Goal: Task Accomplishment & Management: Manage account settings

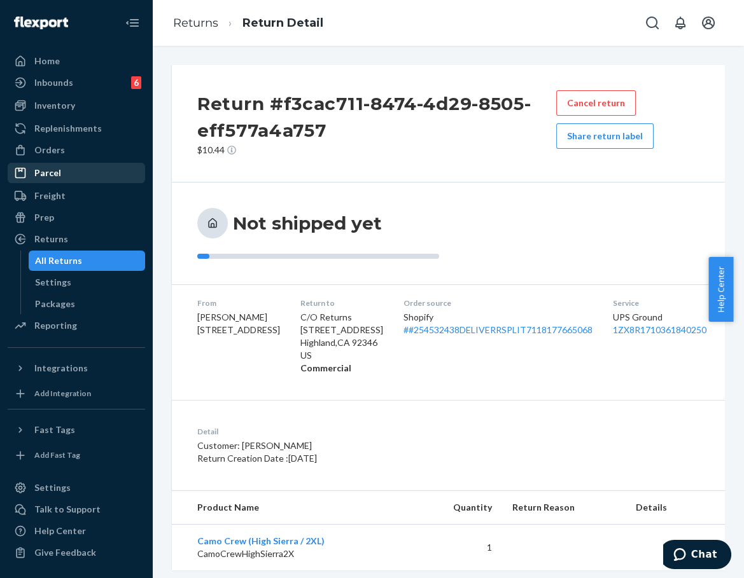
drag, startPoint x: 97, startPoint y: 154, endPoint x: 92, endPoint y: 165, distance: 12.3
click at [97, 154] on div "Orders" at bounding box center [76, 150] width 135 height 18
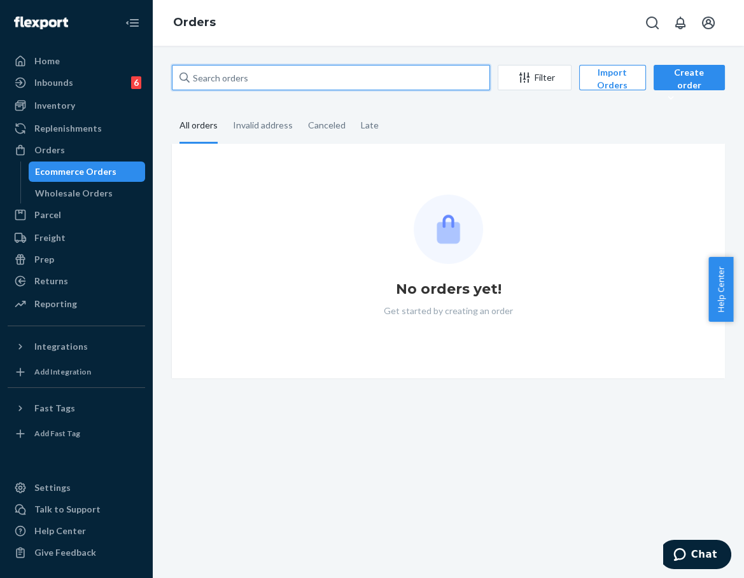
click at [229, 79] on input "text" at bounding box center [331, 77] width 318 height 25
paste input "254606211"
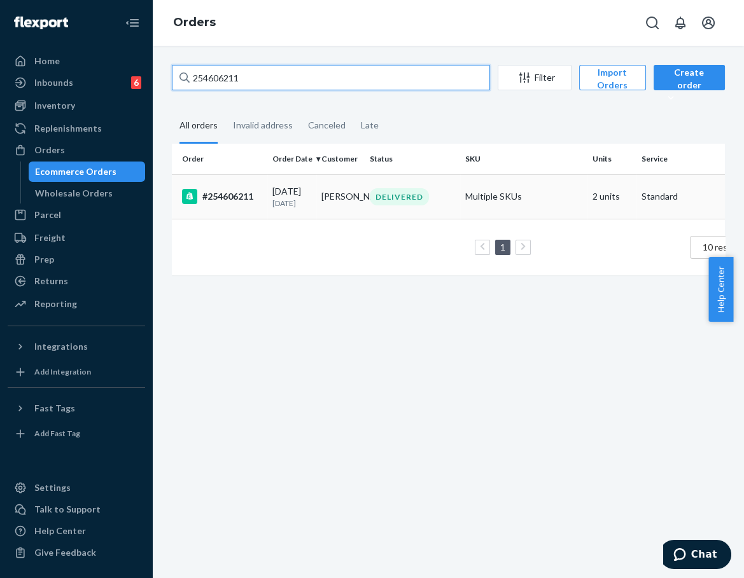
type input "254606211"
click at [356, 207] on td "[PERSON_NAME]" at bounding box center [340, 196] width 49 height 45
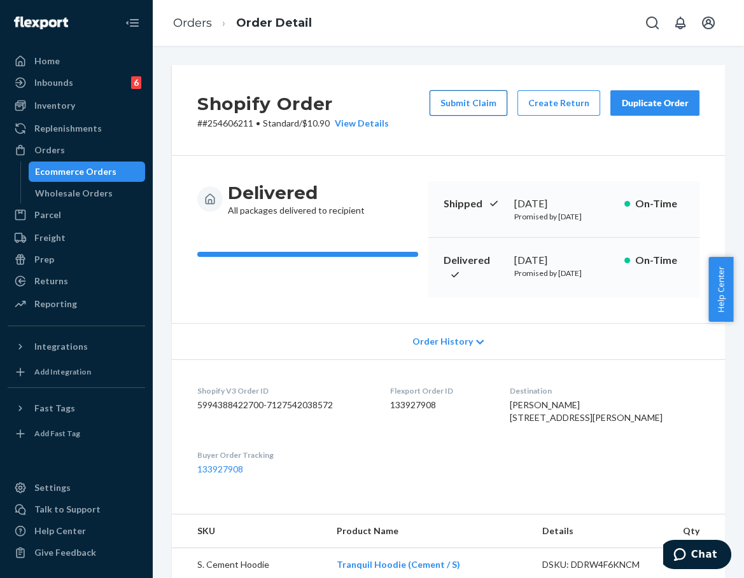
click at [456, 108] on button "Submit Claim" at bounding box center [469, 102] width 78 height 25
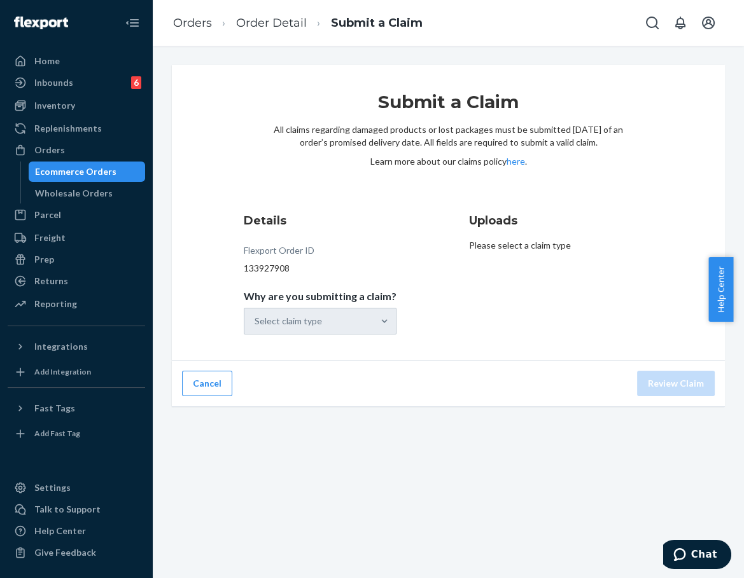
click at [372, 328] on div "Select claim type" at bounding box center [320, 321] width 153 height 27
click at [349, 328] on div "Select claim type" at bounding box center [308, 321] width 129 height 25
click at [256, 328] on input "Why are you submitting a claim? Select claim type" at bounding box center [255, 321] width 1 height 13
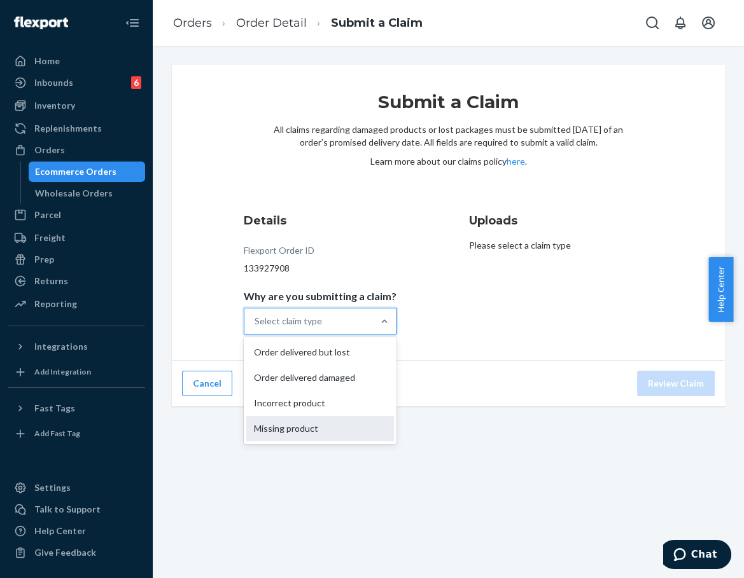
click at [332, 431] on div "Missing product" at bounding box center [320, 428] width 148 height 25
click at [256, 328] on input "Why are you submitting a claim? option Missing product focused, 4 of 4. 4 resul…" at bounding box center [255, 321] width 1 height 13
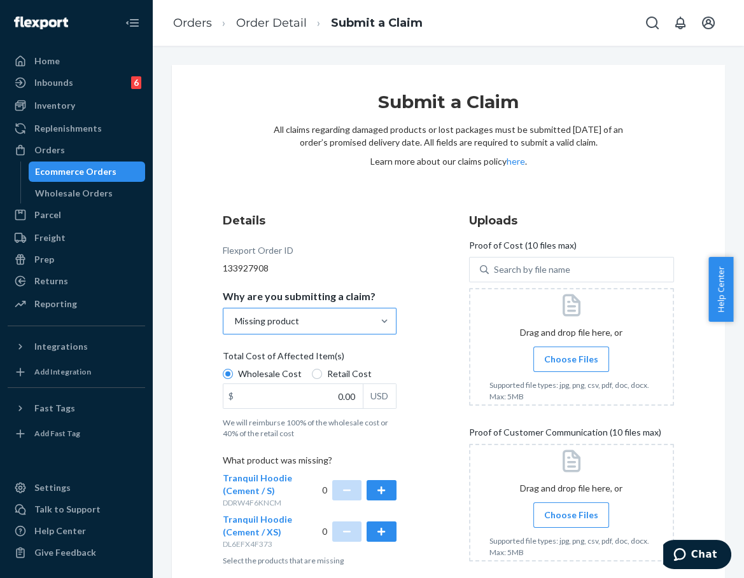
drag, startPoint x: 348, startPoint y: 295, endPoint x: 336, endPoint y: 320, distance: 28.2
click at [348, 295] on p "Why are you submitting a claim?" at bounding box center [299, 296] width 153 height 13
click at [235, 315] on input "Why are you submitting a claim? Missing product" at bounding box center [234, 321] width 1 height 13
click at [336, 320] on div "Missing product" at bounding box center [298, 321] width 150 height 25
click at [235, 320] on input "Why are you submitting a claim? Missing product" at bounding box center [234, 321] width 1 height 13
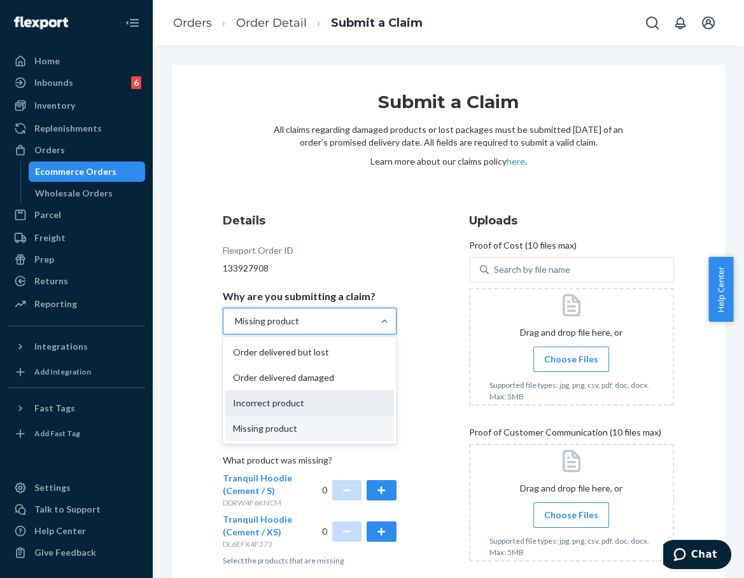
click at [316, 407] on div "Incorrect product" at bounding box center [309, 403] width 169 height 25
click at [235, 328] on input "Why are you submitting a claim? option Missing product, selected. option Incorr…" at bounding box center [234, 321] width 1 height 13
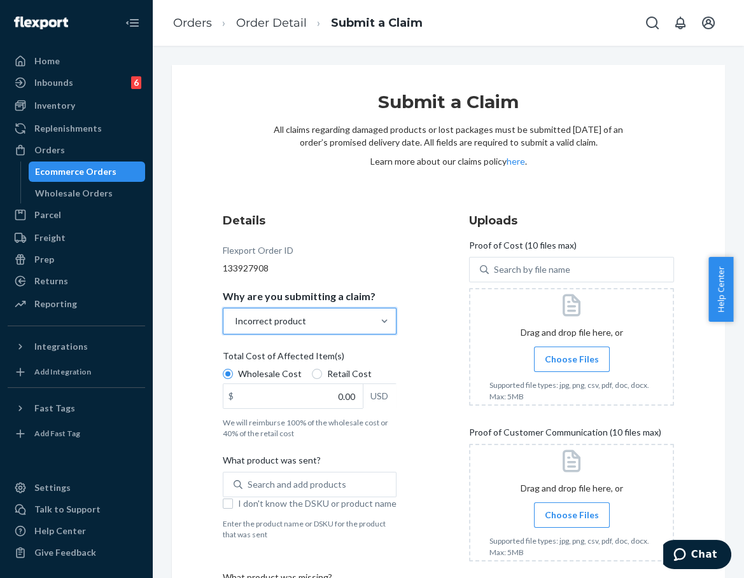
scroll to position [176, 0]
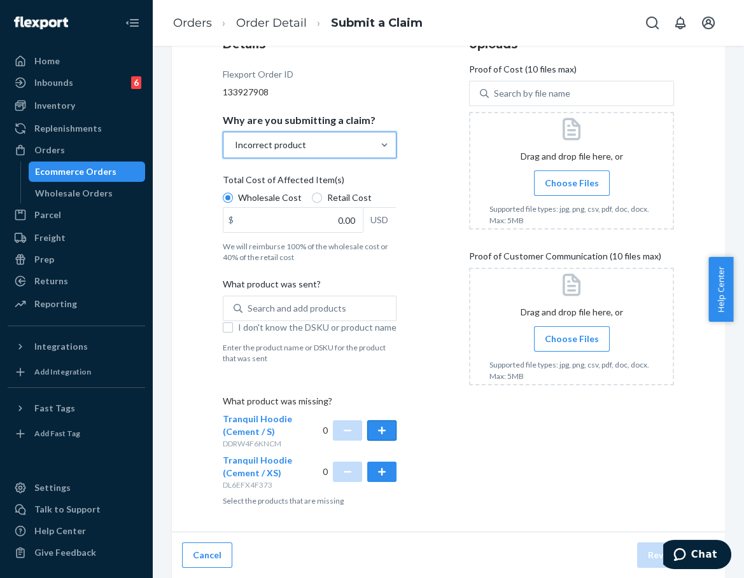
click at [379, 435] on button "button" at bounding box center [381, 431] width 29 height 20
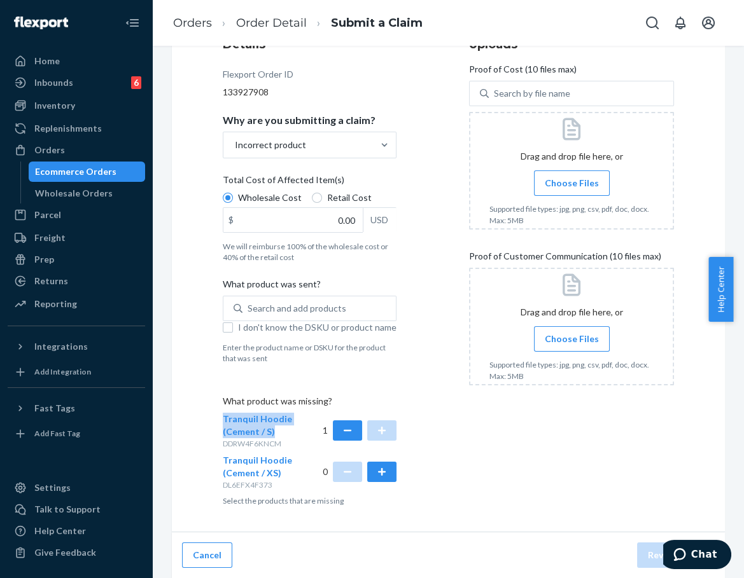
drag, startPoint x: 274, startPoint y: 429, endPoint x: 224, endPoint y: 417, distance: 51.7
click at [224, 417] on div "Tranquil Hoodie (Cement / S) DDRW4F6KNCM" at bounding box center [266, 431] width 87 height 36
click at [204, 425] on div "Submit a Claim All claims regarding damaged products or lost packages must be s…" at bounding box center [448, 211] width 553 height 644
click at [265, 302] on div "Search and add products" at bounding box center [297, 308] width 99 height 13
click at [249, 302] on input "0 results available. Use Up and Down to choose options, press Enter to select t…" at bounding box center [248, 308] width 1 height 13
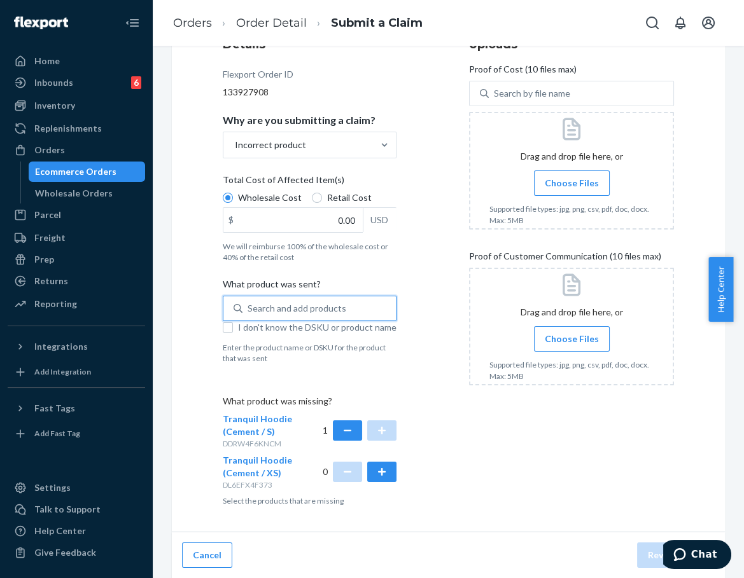
paste input "254606211"
type input "254606211"
click at [204, 424] on div "Submit a Claim All claims regarding damaged products or lost packages must be s…" at bounding box center [448, 211] width 553 height 644
drag, startPoint x: 221, startPoint y: 419, endPoint x: 269, endPoint y: 426, distance: 48.2
click at [269, 426] on div "Submit a Claim All claims regarding damaged products or lost packages must be s…" at bounding box center [448, 211] width 553 height 644
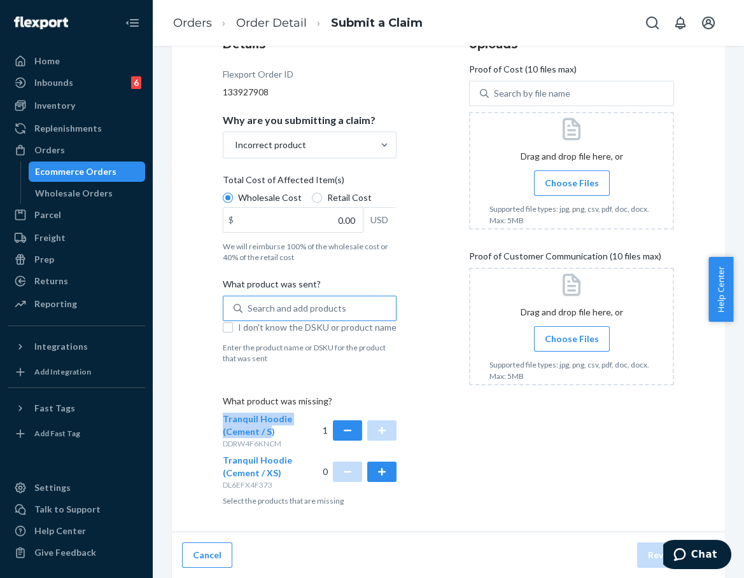
copy span "Tranquil Hoodie (Cement / S"
click at [279, 322] on span "I don't know the DSKU or product name" at bounding box center [317, 327] width 158 height 13
click at [233, 323] on input "I don't know the DSKU or product name" at bounding box center [228, 328] width 10 height 10
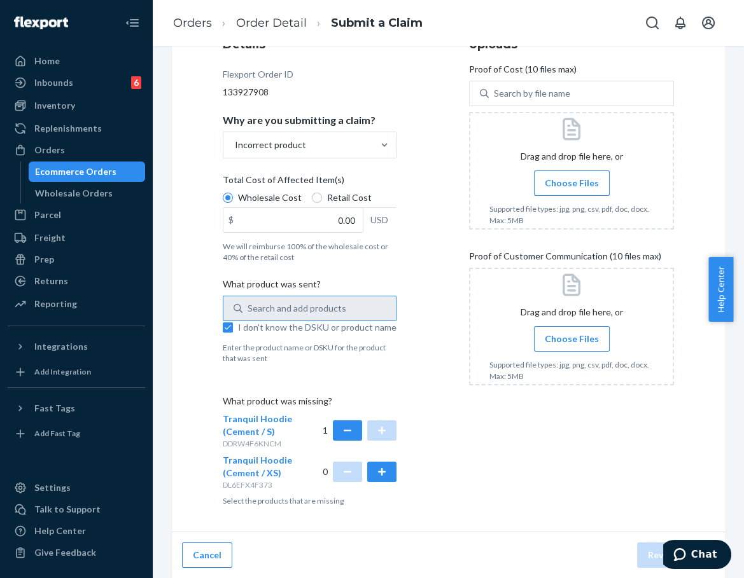
click at [282, 312] on div "Search and add products" at bounding box center [310, 308] width 174 height 25
click at [202, 389] on div "Submit a Claim All claims regarding damaged products or lost packages must be s…" at bounding box center [448, 211] width 553 height 644
click at [228, 330] on input "I don't know the DSKU or product name" at bounding box center [228, 328] width 10 height 10
checkbox input "false"
click at [276, 312] on div "Search and add products" at bounding box center [297, 308] width 99 height 13
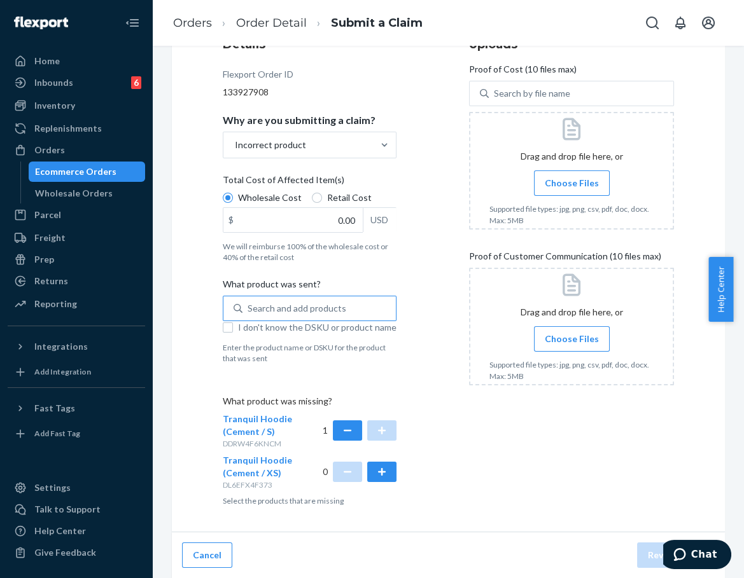
click at [249, 312] on input "Search and add products" at bounding box center [248, 308] width 1 height 13
paste input "Tranquil Hoodie (Cement / S"
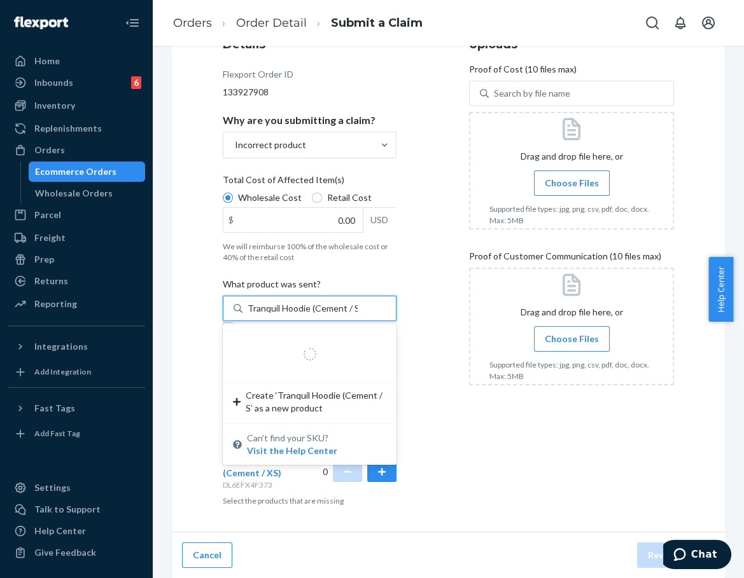
click at [335, 307] on input "Tranquil Hoodie (Cement / S" at bounding box center [303, 308] width 110 height 13
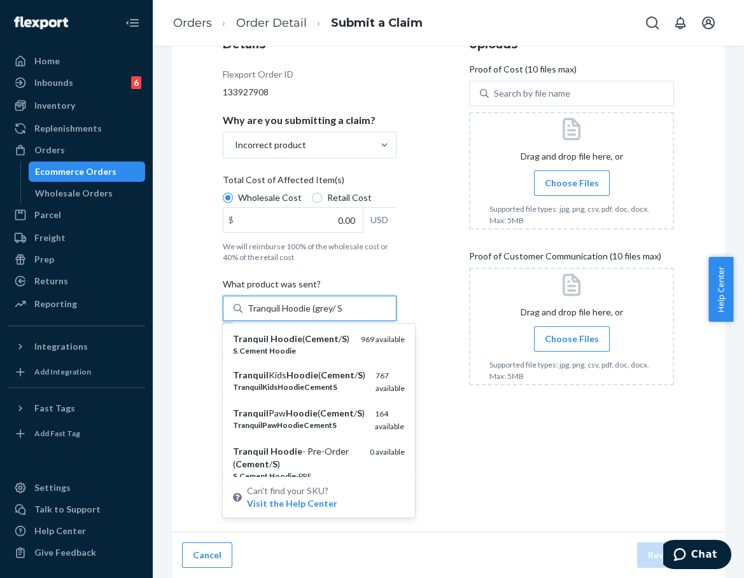
type input "Tranquil Hoodie (grey / S"
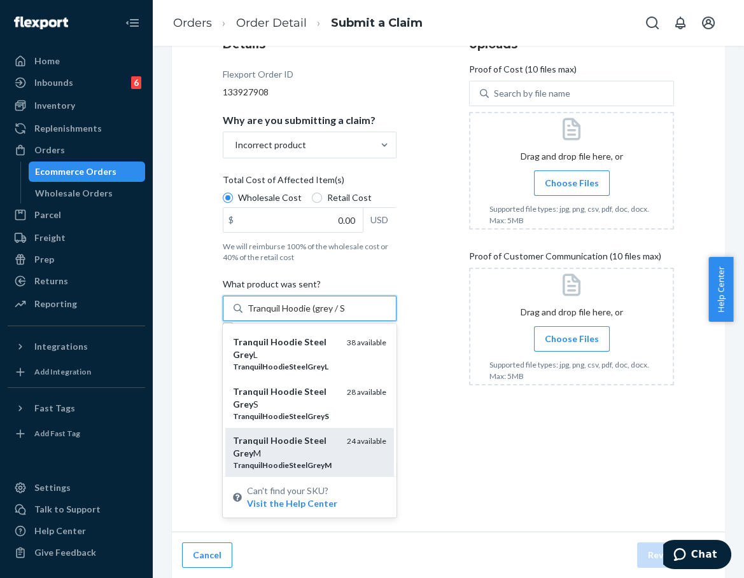
scroll to position [71, 0]
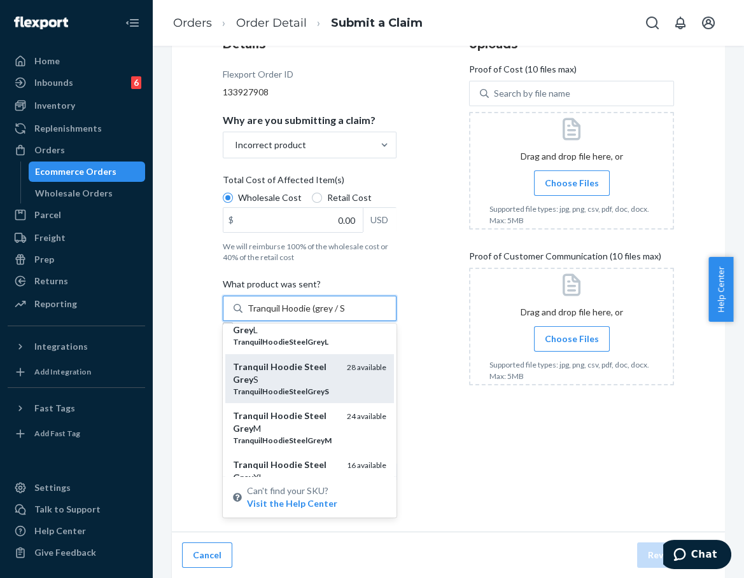
click at [299, 382] on div "Tranquil Hoodie Steel Grey S" at bounding box center [285, 373] width 104 height 25
click at [299, 315] on input "Tranquil Hoodie (grey / S" at bounding box center [296, 308] width 97 height 13
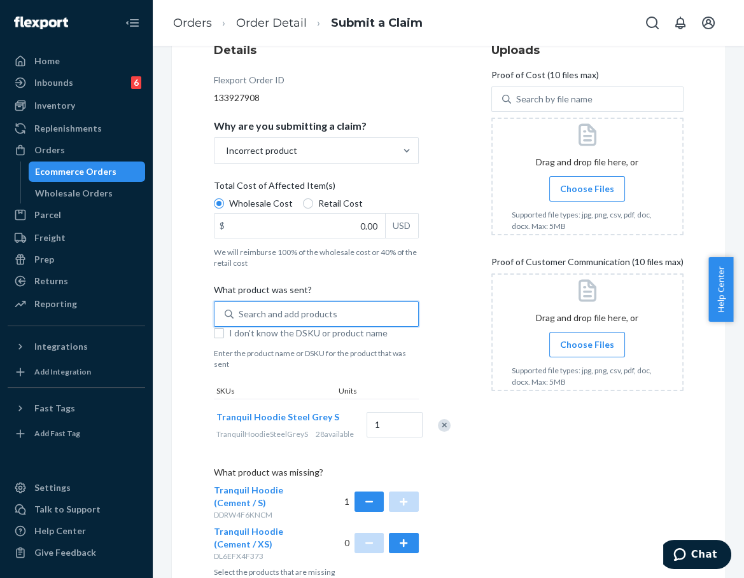
scroll to position [0, 0]
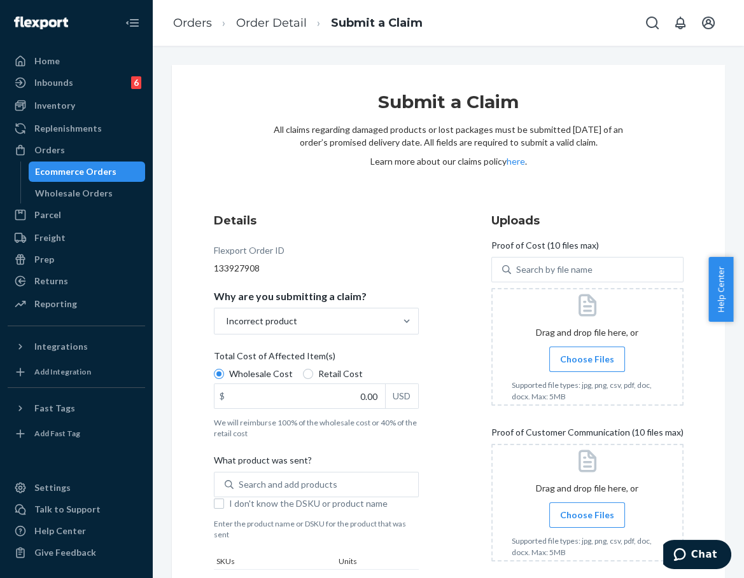
click at [323, 410] on div "Wholesale Cost Retail Cost $ 0.00 USD" at bounding box center [316, 390] width 205 height 45
click at [224, 379] on input "Wholesale Cost" at bounding box center [219, 374] width 10 height 10
click at [333, 396] on input "0.00" at bounding box center [299, 396] width 171 height 24
type input "47.00"
click at [592, 368] on label "Choose Files" at bounding box center [587, 359] width 76 height 25
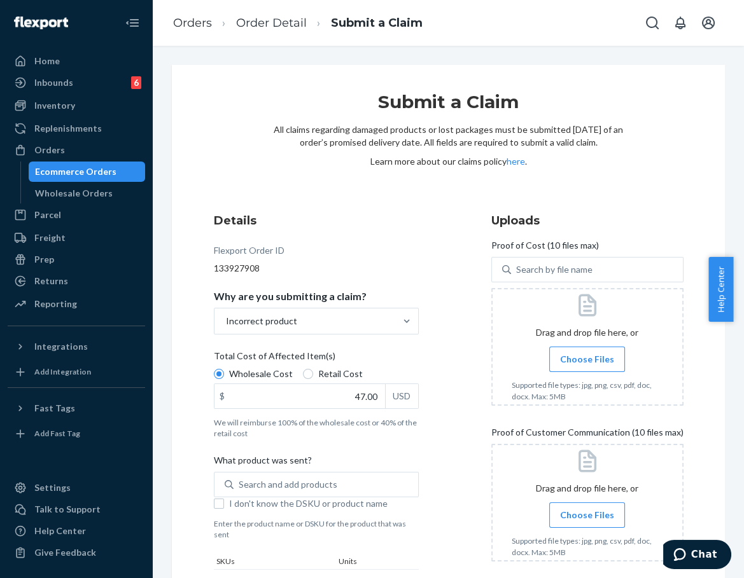
click at [587, 367] on input "Choose Files" at bounding box center [587, 360] width 1 height 14
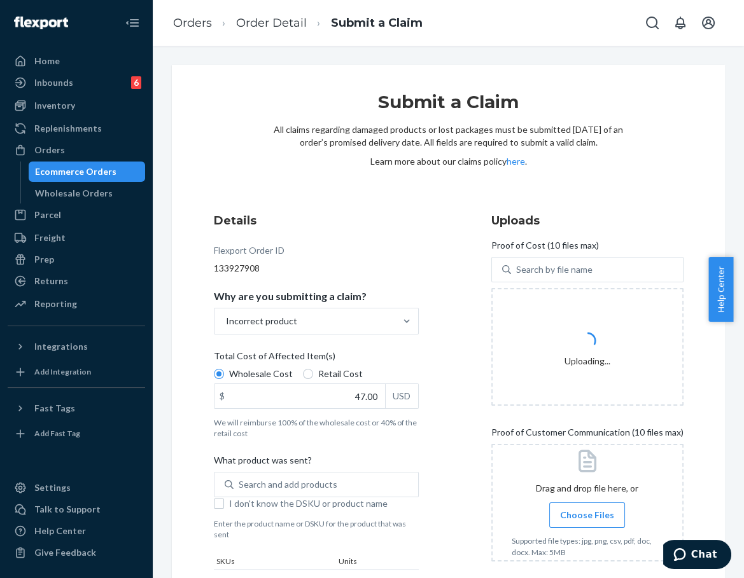
click at [563, 503] on label "Choose Files" at bounding box center [587, 515] width 76 height 25
click at [587, 508] on input "Choose Files" at bounding box center [587, 515] width 1 height 14
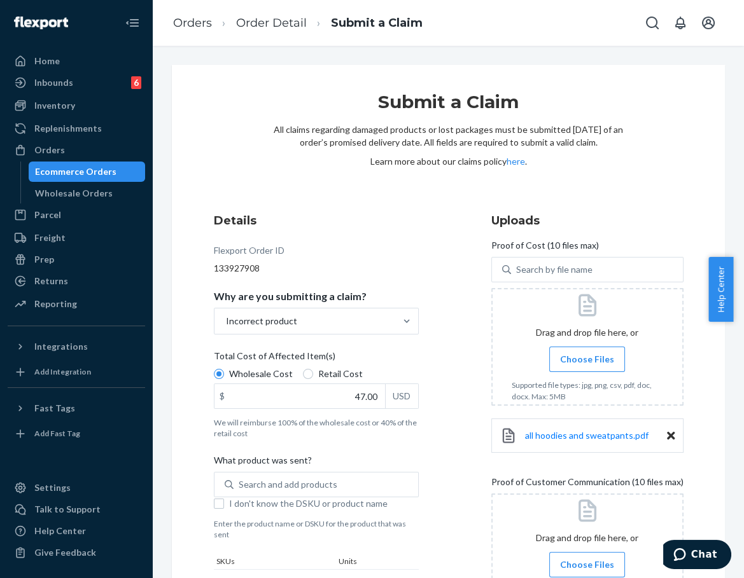
click at [599, 563] on span "Choose Files" at bounding box center [587, 565] width 54 height 13
click at [587, 563] on input "Choose Files" at bounding box center [587, 565] width 1 height 14
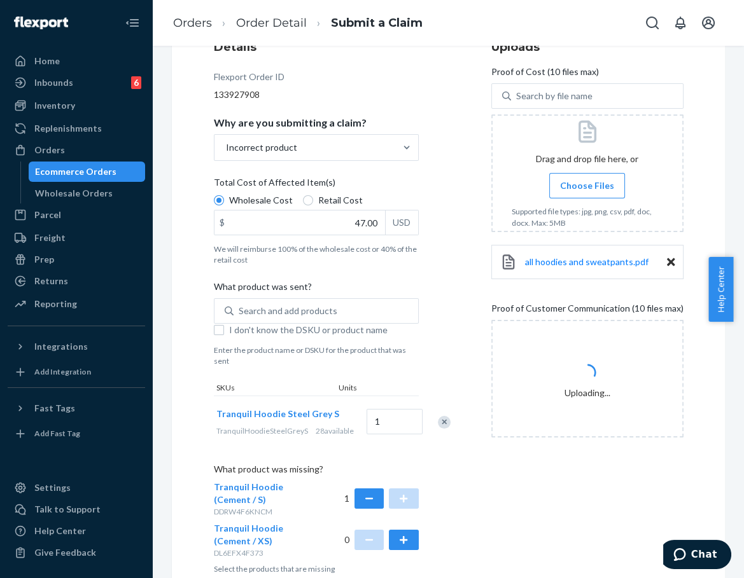
scroll to position [252, 0]
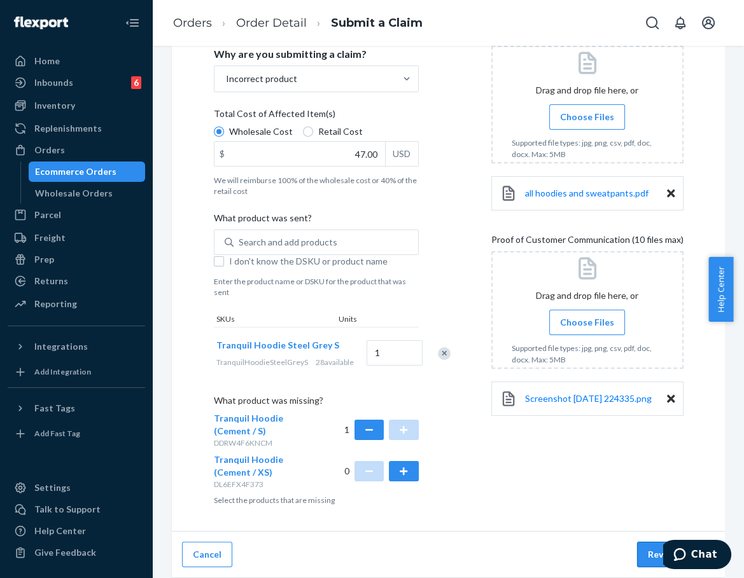
click at [641, 546] on button "Review Claim" at bounding box center [676, 554] width 78 height 25
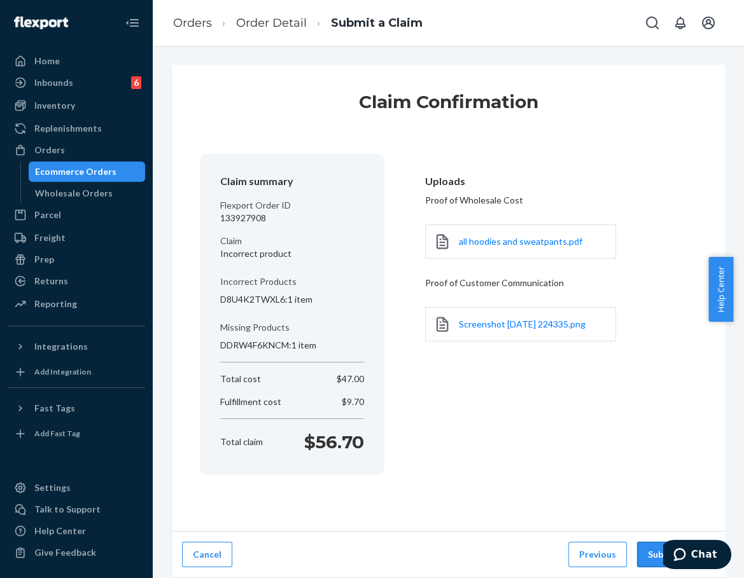
scroll to position [0, 0]
click at [639, 552] on button "Submit Claim" at bounding box center [676, 554] width 78 height 25
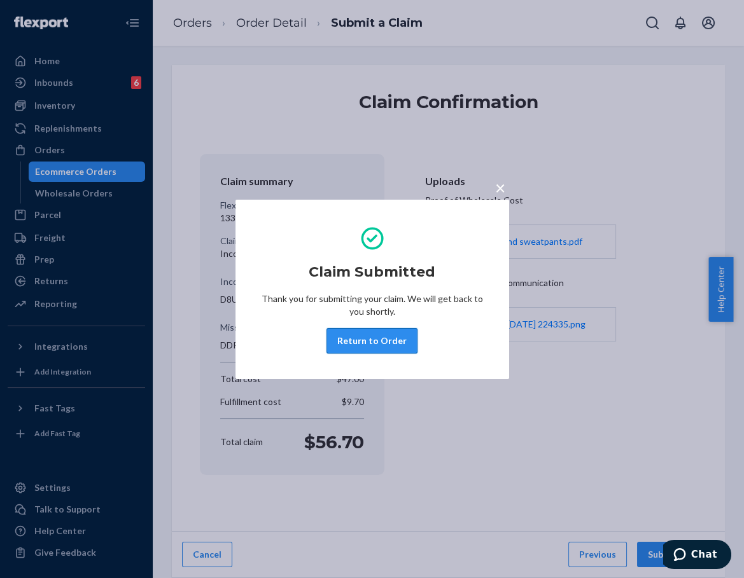
click at [388, 349] on button "Return to Order" at bounding box center [371, 340] width 91 height 25
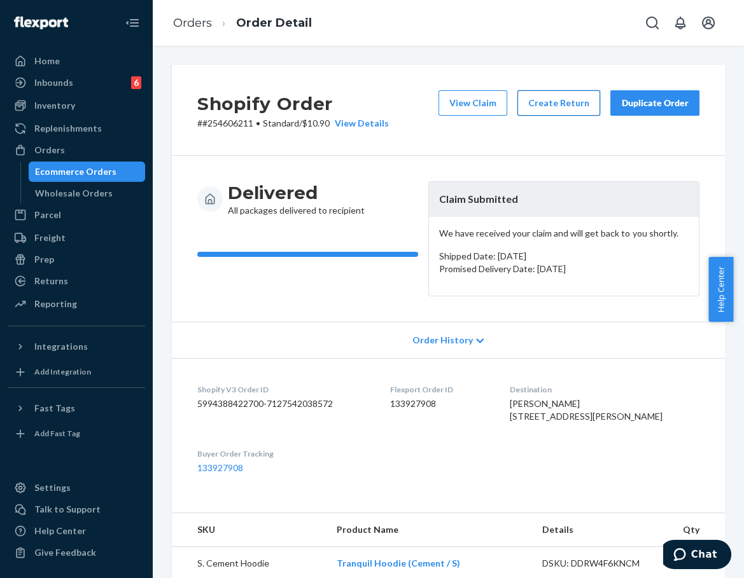
click at [561, 111] on button "Create Return" at bounding box center [558, 102] width 83 height 25
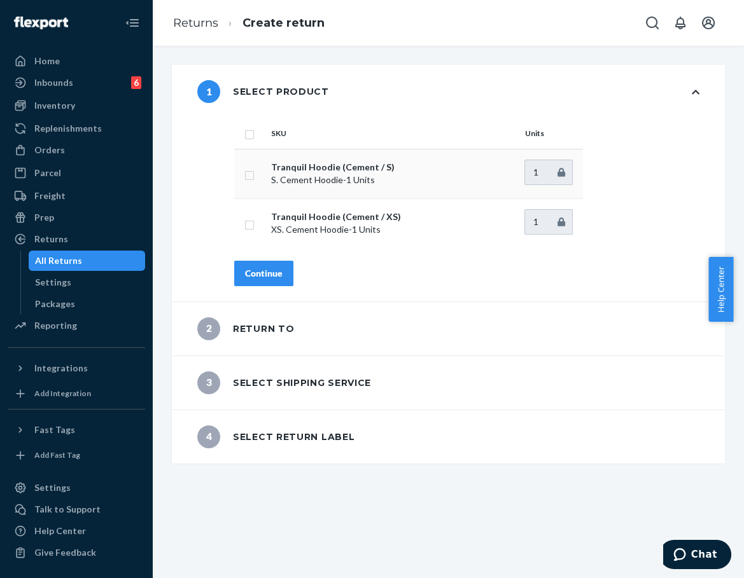
click at [249, 176] on input "checkbox" at bounding box center [249, 173] width 10 height 13
checkbox input "true"
click at [255, 265] on button "Continue" at bounding box center [263, 273] width 59 height 25
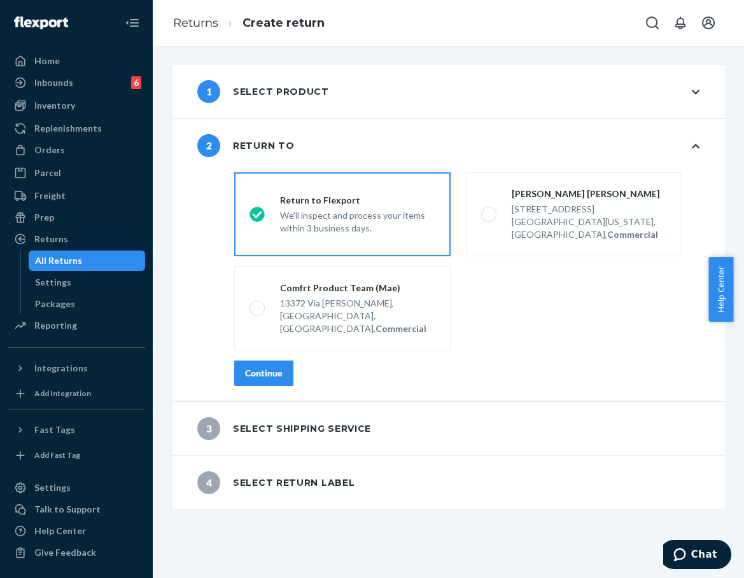
click at [278, 367] on div "Continue" at bounding box center [264, 373] width 38 height 13
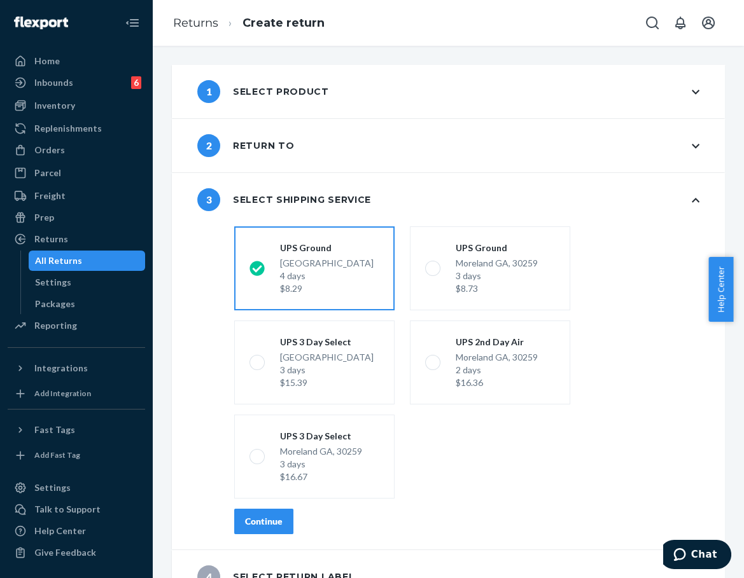
click at [266, 526] on div "Continue" at bounding box center [264, 521] width 38 height 13
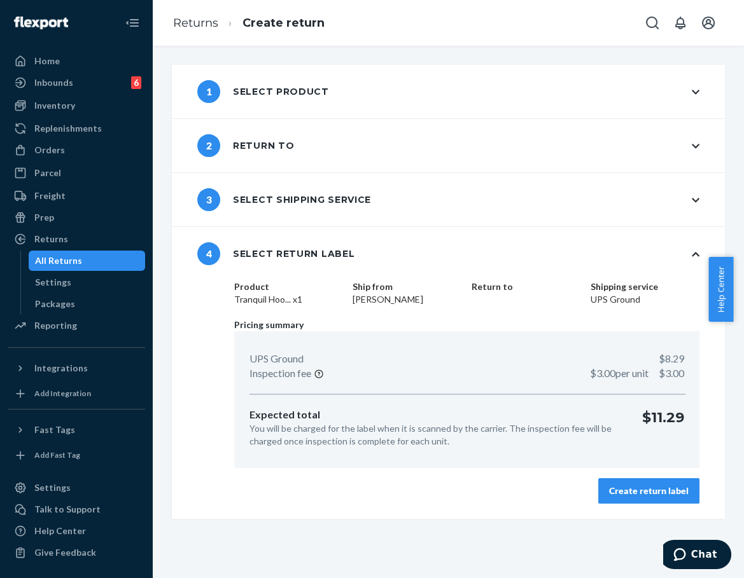
click at [640, 482] on button "Create return label" at bounding box center [648, 491] width 101 height 25
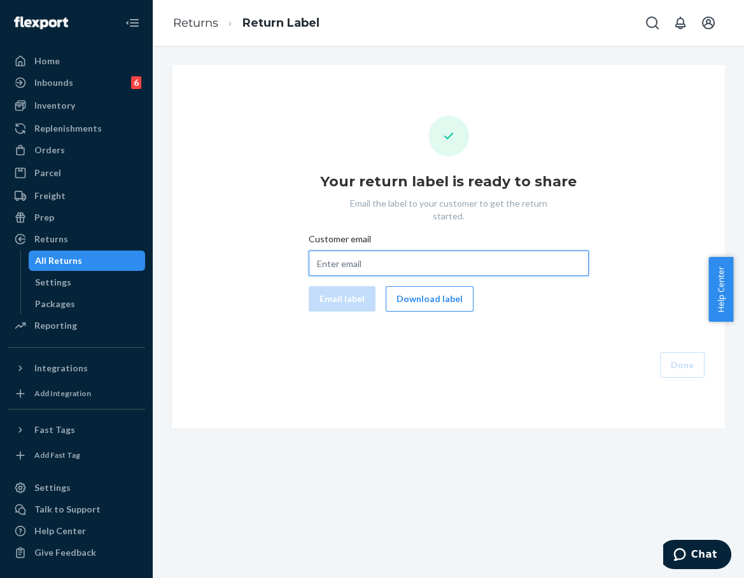
click at [422, 253] on input "Customer email" at bounding box center [449, 263] width 280 height 25
paste input "[EMAIL_ADDRESS][DOMAIN_NAME]"
type input "[EMAIL_ADDRESS][DOMAIN_NAME]"
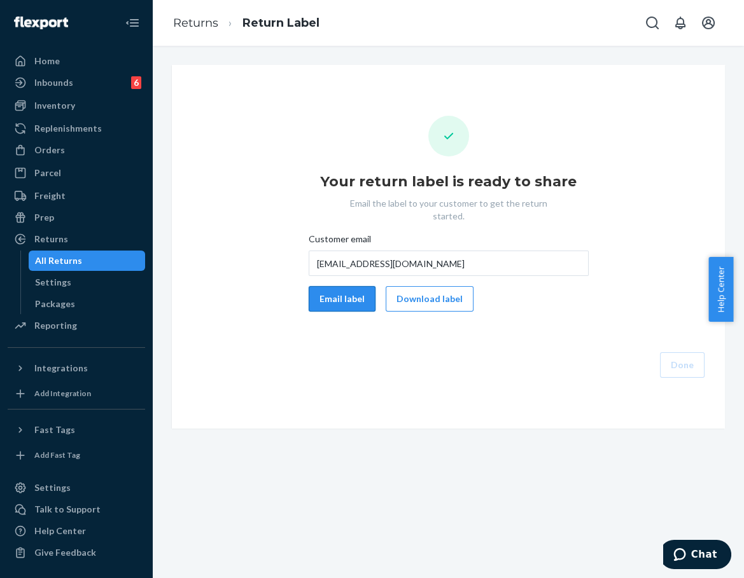
click at [330, 286] on button "Email label" at bounding box center [342, 298] width 67 height 25
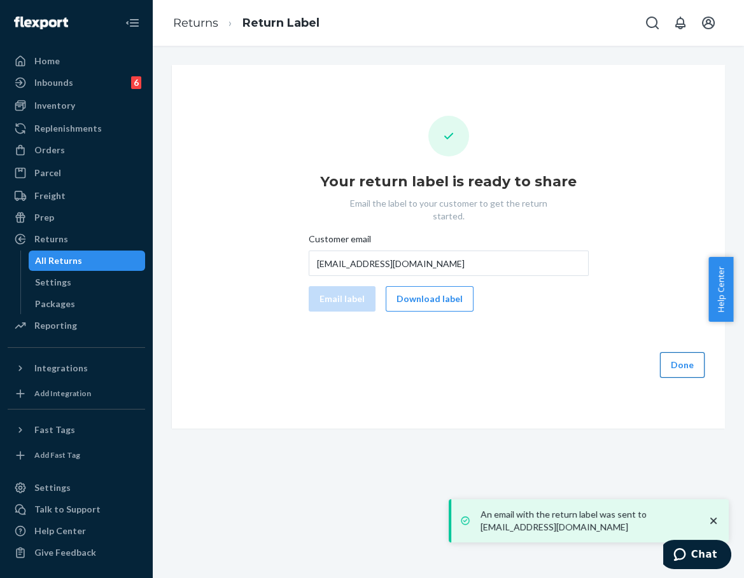
click at [675, 355] on button "Done" at bounding box center [682, 365] width 45 height 25
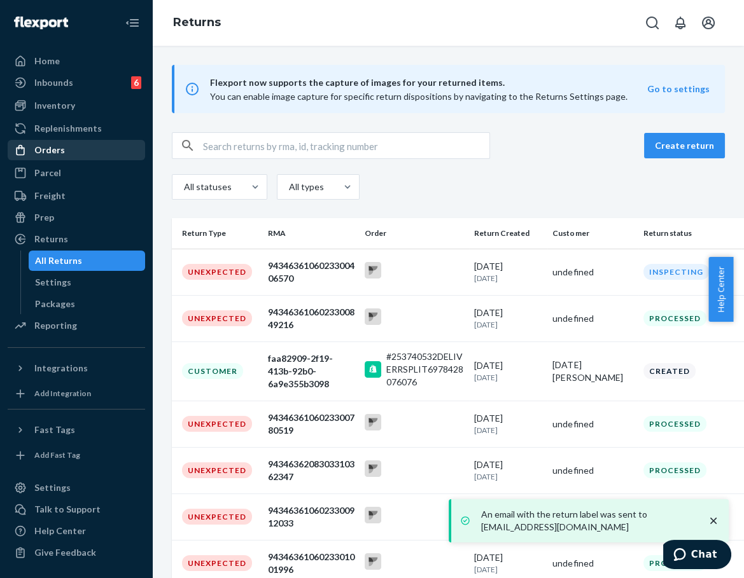
click at [92, 158] on div "Orders" at bounding box center [76, 150] width 135 height 18
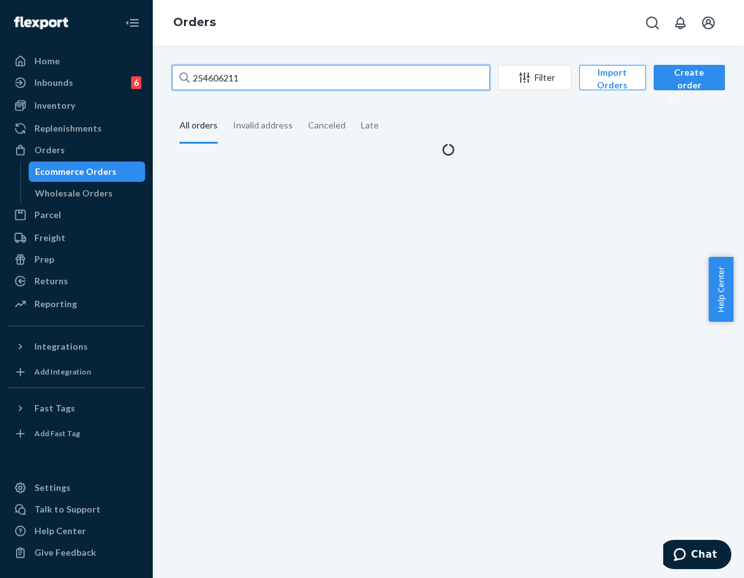
click at [224, 86] on input "254606211" at bounding box center [331, 77] width 318 height 25
paste input "3572917"
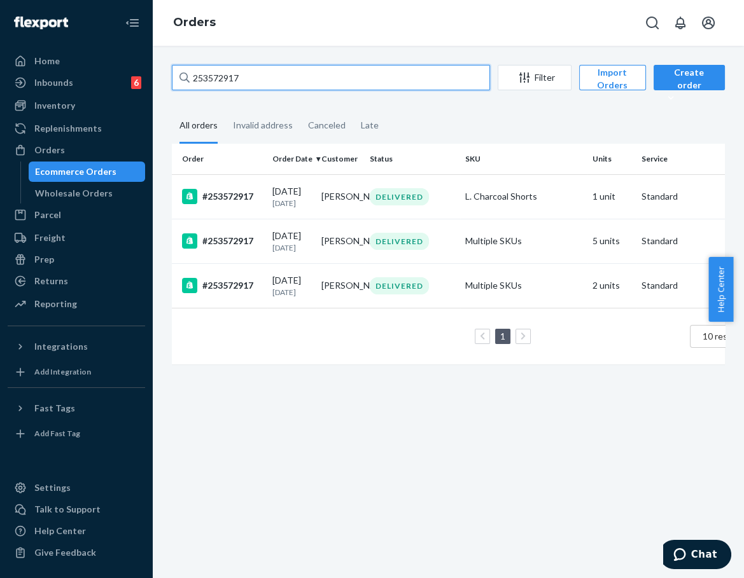
type input "253572917"
click at [456, 295] on div "DELIVERED" at bounding box center [412, 285] width 90 height 17
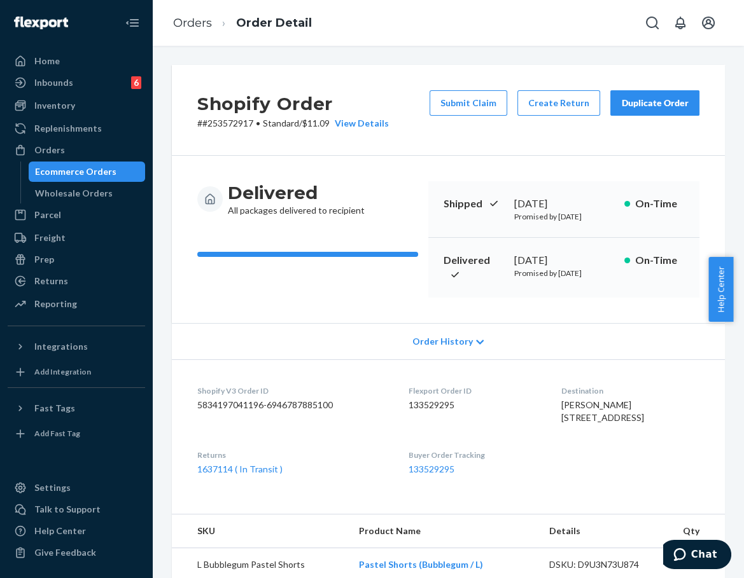
click at [621, 102] on div "Duplicate Order" at bounding box center [654, 103] width 67 height 13
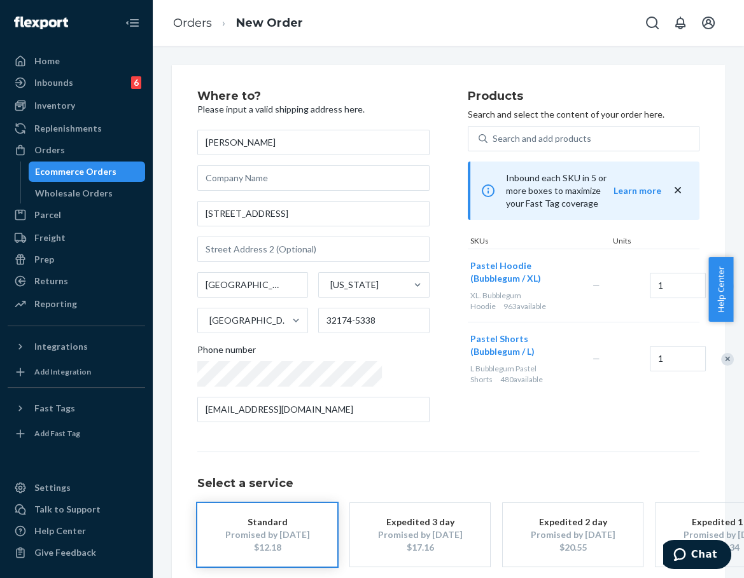
click at [721, 353] on div "Remove Item" at bounding box center [727, 359] width 13 height 13
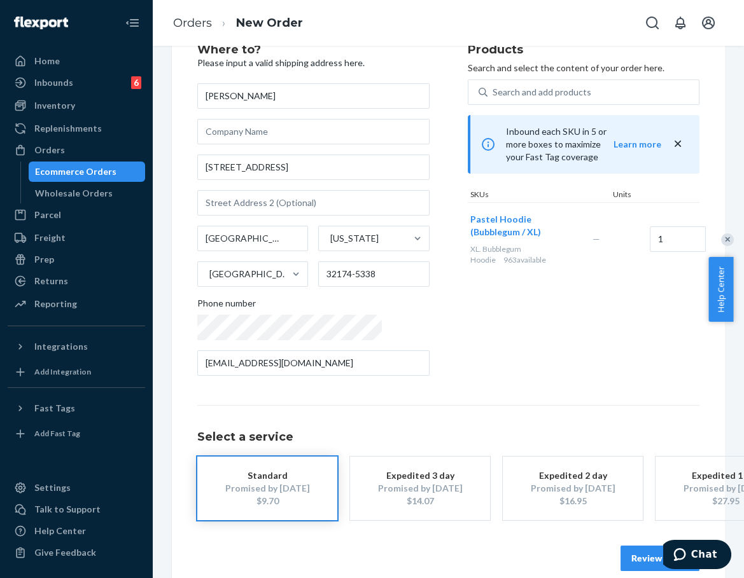
scroll to position [75, 0]
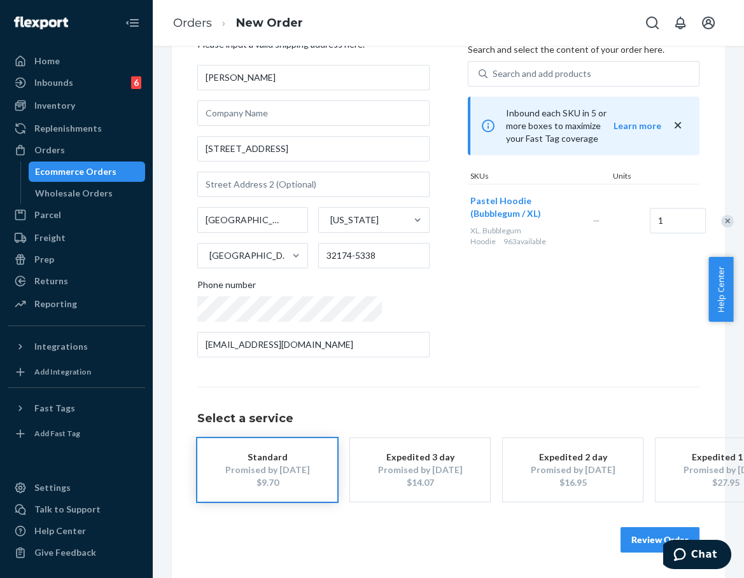
click at [635, 529] on button "Review Order" at bounding box center [659, 540] width 79 height 25
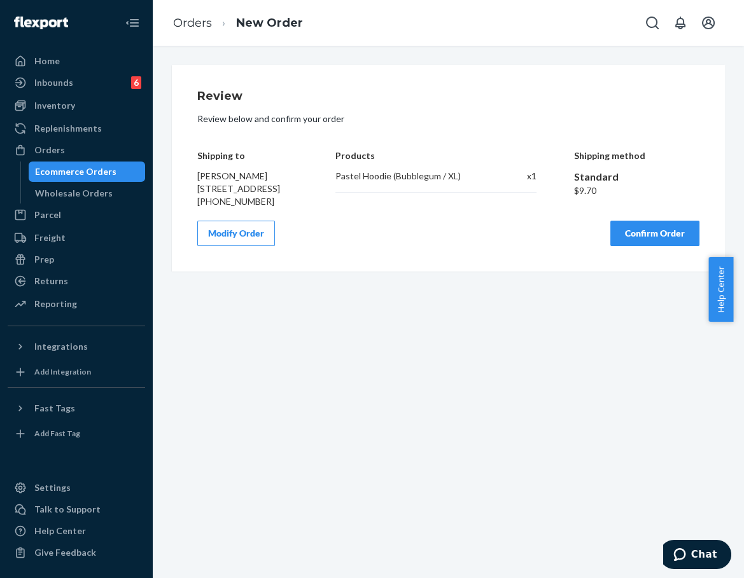
scroll to position [0, 0]
click at [633, 246] on button "Confirm Order" at bounding box center [654, 233] width 89 height 25
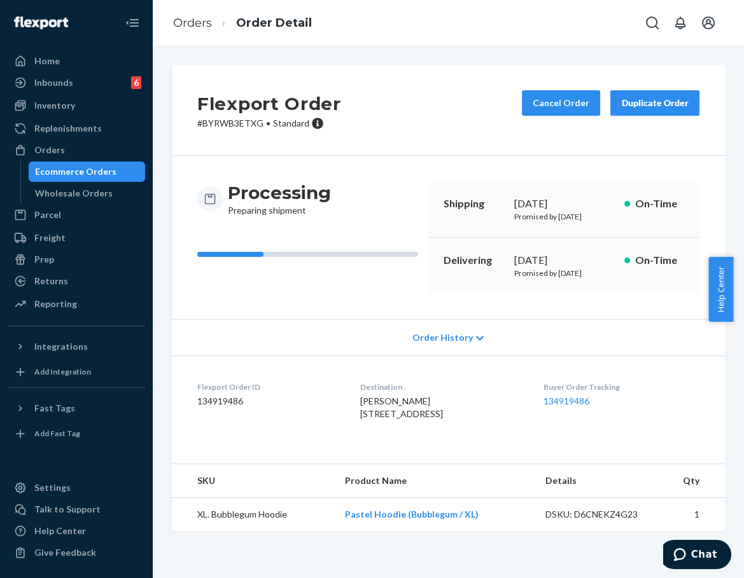
drag, startPoint x: 501, startPoint y: 266, endPoint x: 565, endPoint y: 276, distance: 64.4
click at [565, 276] on div "Delivering [DATE] Promised by [DATE] On-Time" at bounding box center [563, 266] width 271 height 56
copy div "[DATE],"
click at [573, 407] on link "134919486" at bounding box center [566, 401] width 46 height 11
click at [192, 22] on link "Orders" at bounding box center [192, 23] width 39 height 14
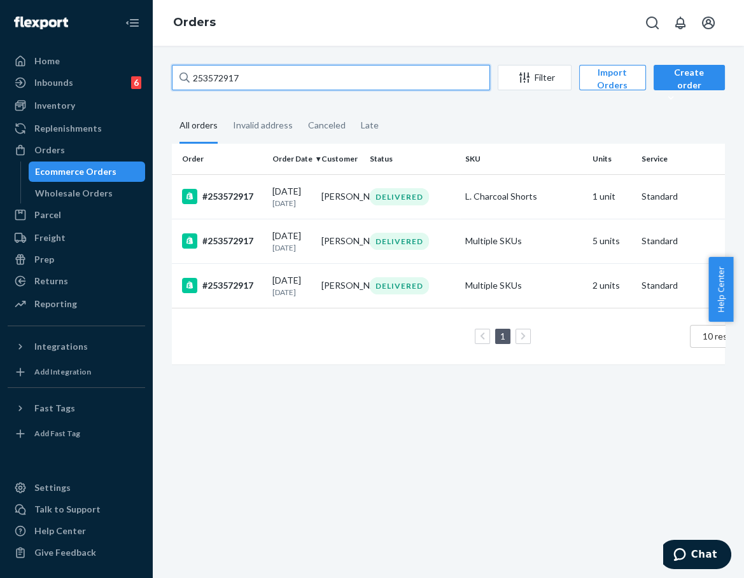
click at [239, 73] on input "253572917" at bounding box center [331, 77] width 318 height 25
click at [238, 73] on input "253572917" at bounding box center [331, 77] width 318 height 25
paste input "254652883"
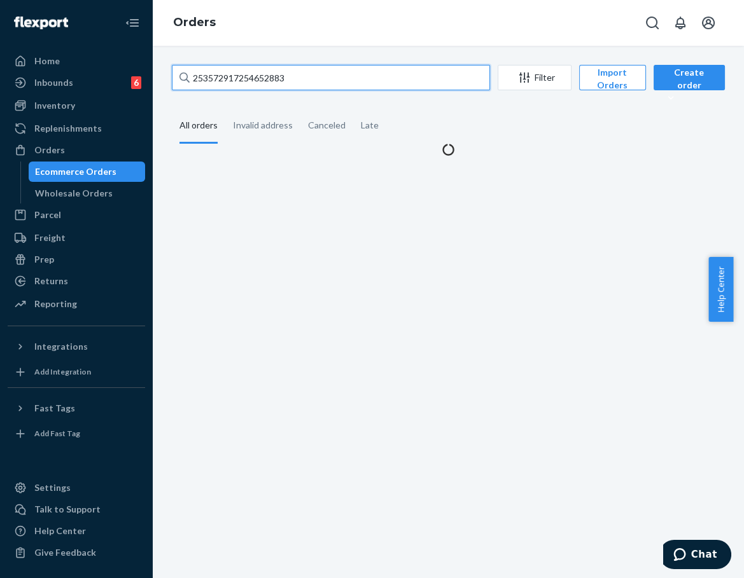
click at [237, 76] on input "253572917254652883" at bounding box center [331, 77] width 318 height 25
paste input "text"
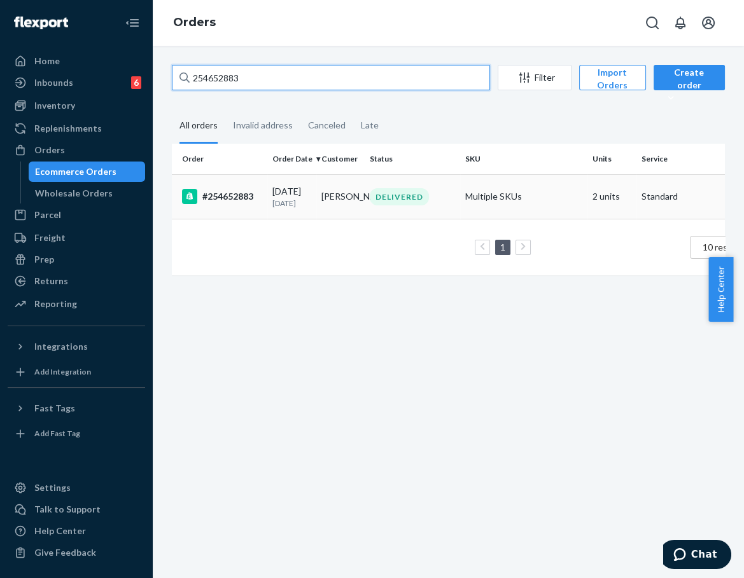
type input "254652883"
click at [252, 216] on td "#254652883" at bounding box center [219, 196] width 95 height 45
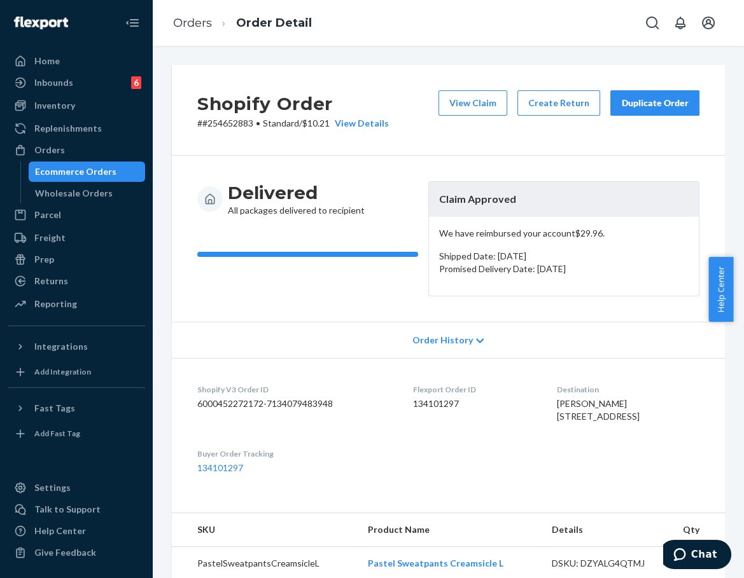
click at [649, 106] on div "Duplicate Order" at bounding box center [654, 103] width 67 height 13
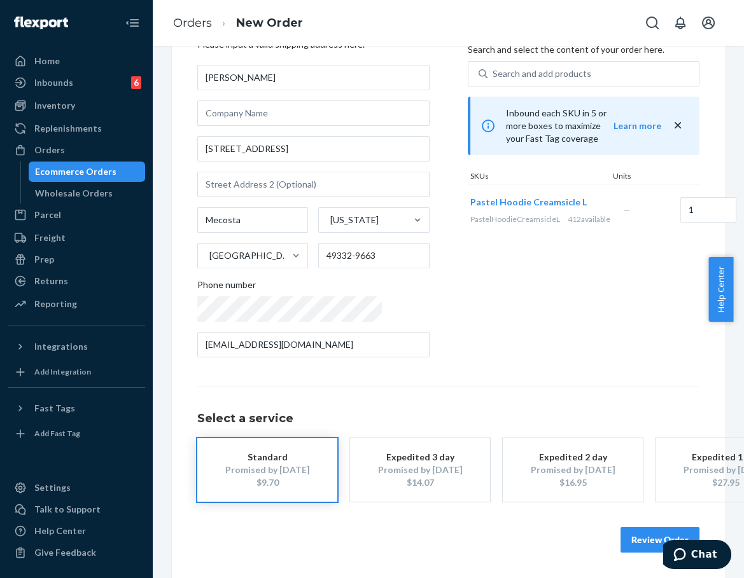
scroll to position [75, 0]
click at [624, 531] on button "Review Order" at bounding box center [659, 540] width 79 height 25
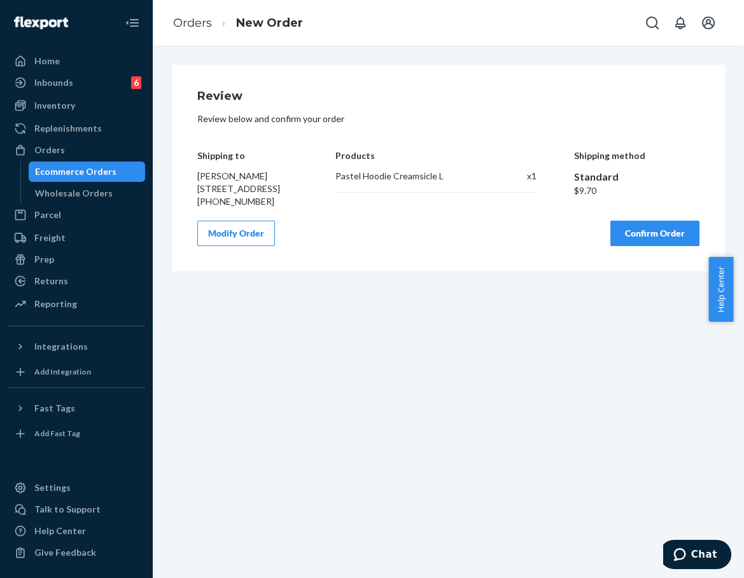
click at [648, 246] on button "Confirm Order" at bounding box center [654, 233] width 89 height 25
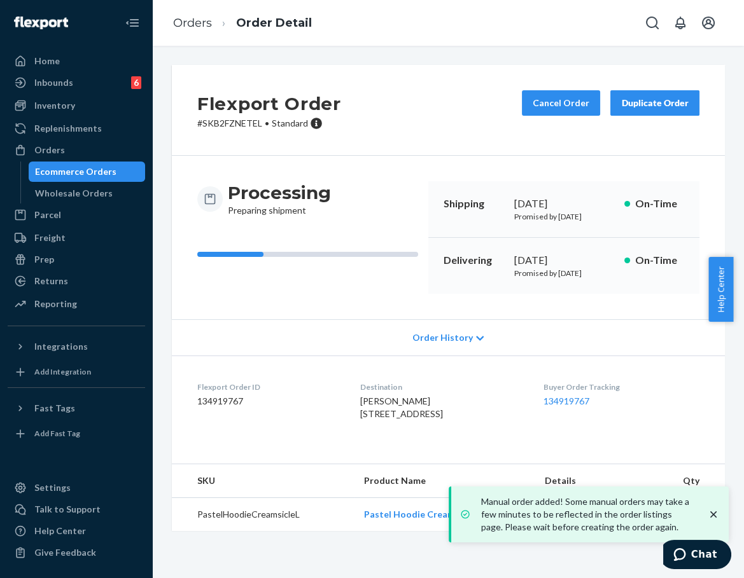
drag, startPoint x: 507, startPoint y: 270, endPoint x: 564, endPoint y: 265, distance: 58.2
click at [564, 265] on div "Delivering [DATE] Promised by [DATE] On-Time" at bounding box center [563, 266] width 271 height 56
copy div "[DATE]"
click at [577, 407] on link "134919767" at bounding box center [566, 401] width 46 height 11
click at [190, 25] on link "Orders" at bounding box center [192, 23] width 39 height 14
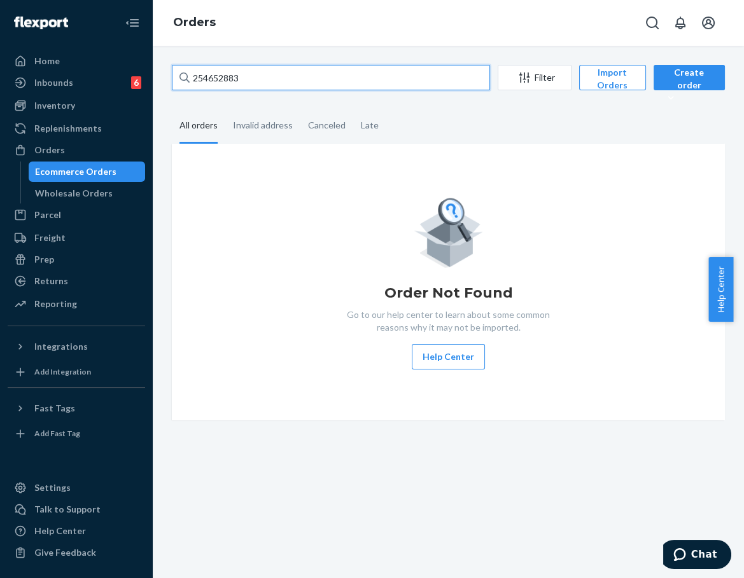
click at [235, 83] on input "254652883" at bounding box center [331, 77] width 318 height 25
click at [235, 82] on input "254652883" at bounding box center [331, 77] width 318 height 25
paste input "440575"
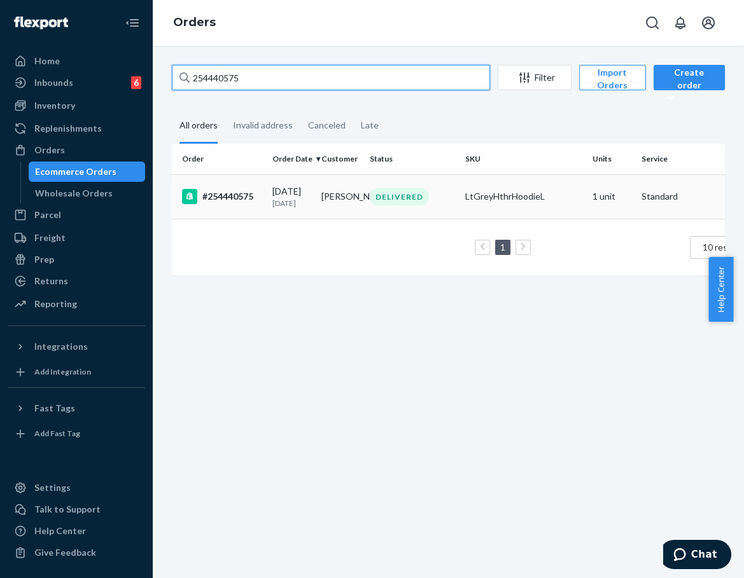
type input "254440575"
click at [419, 206] on div "DELIVERED" at bounding box center [399, 196] width 59 height 17
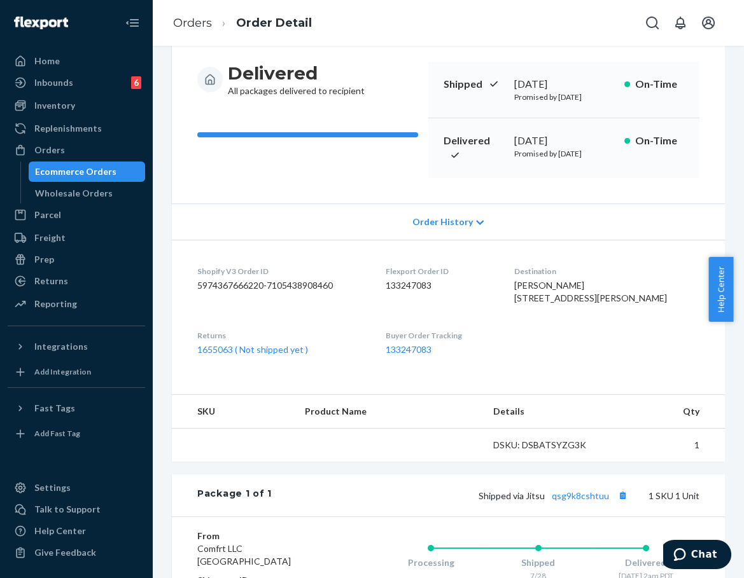
scroll to position [141, 0]
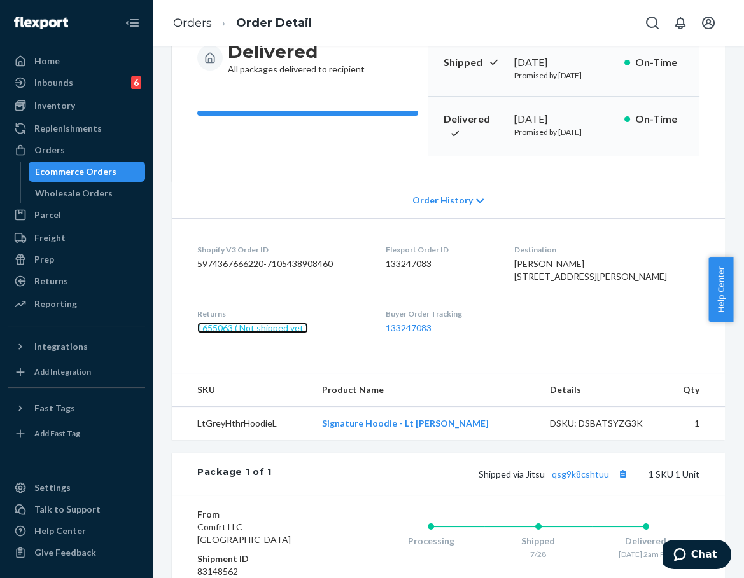
click at [255, 333] on link "1655063 ( Not shipped yet )" at bounding box center [252, 328] width 111 height 11
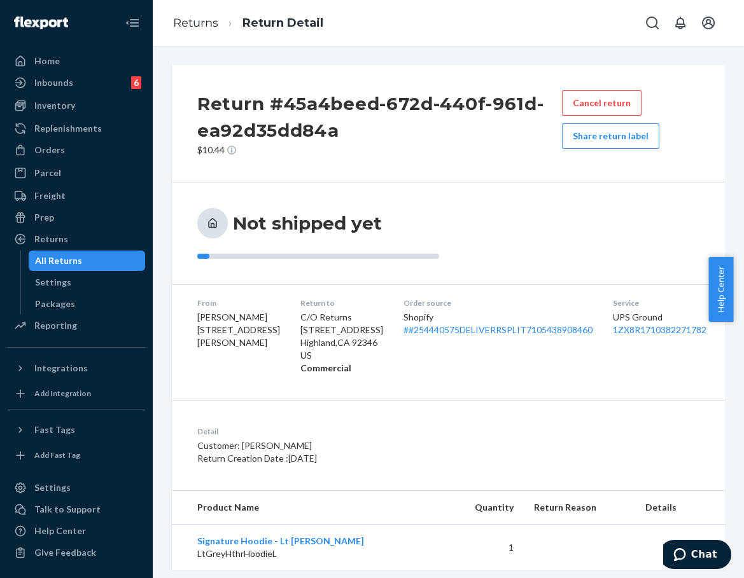
drag, startPoint x: 601, startPoint y: 136, endPoint x: 569, endPoint y: 166, distance: 44.1
click at [601, 136] on button "Share return label" at bounding box center [610, 135] width 97 height 25
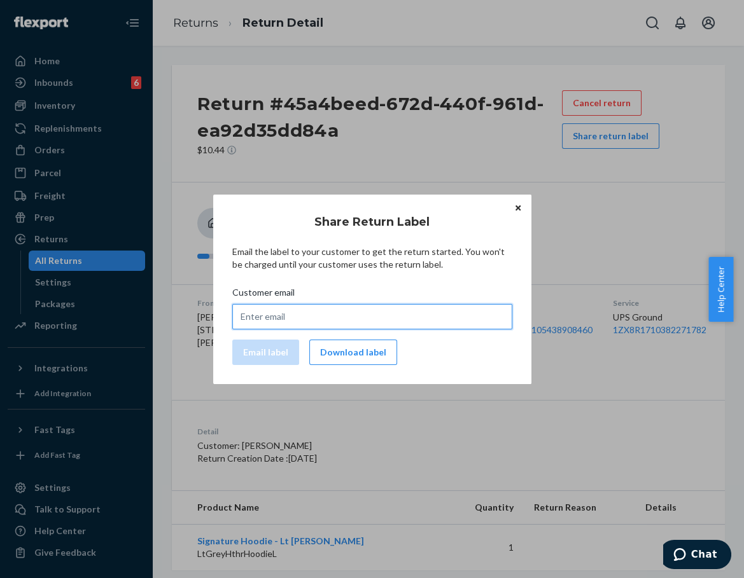
click at [346, 318] on input "Customer email" at bounding box center [372, 316] width 280 height 25
paste input "[PERSON_NAME][EMAIL_ADDRESS][PERSON_NAME][DOMAIN_NAME]"
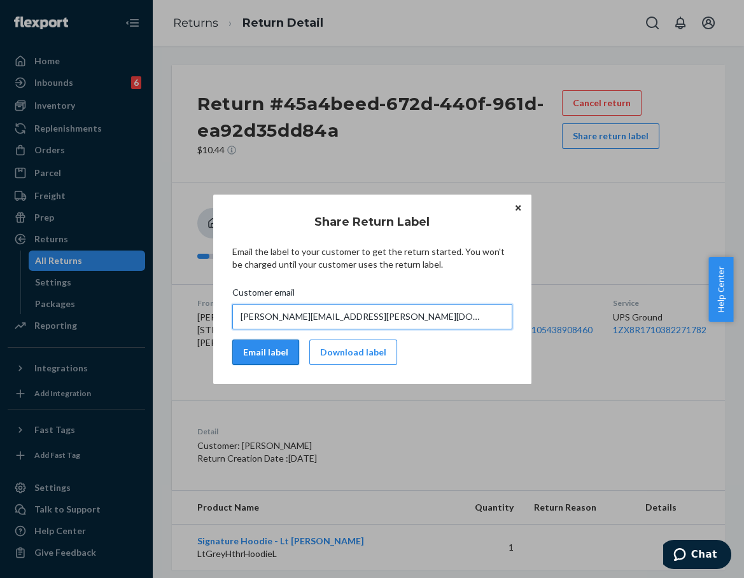
type input "[PERSON_NAME][EMAIL_ADDRESS][PERSON_NAME][DOMAIN_NAME]"
click at [269, 354] on button "Email label" at bounding box center [265, 352] width 67 height 25
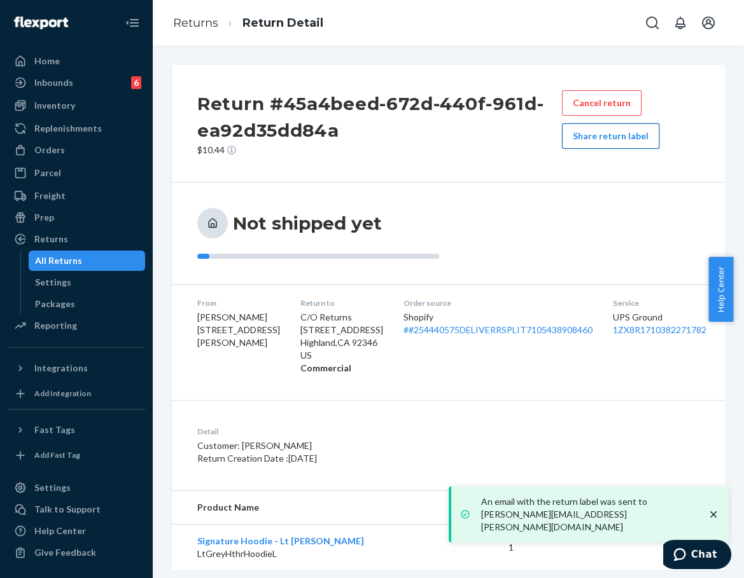
click at [625, 139] on button "Share return label" at bounding box center [610, 135] width 97 height 25
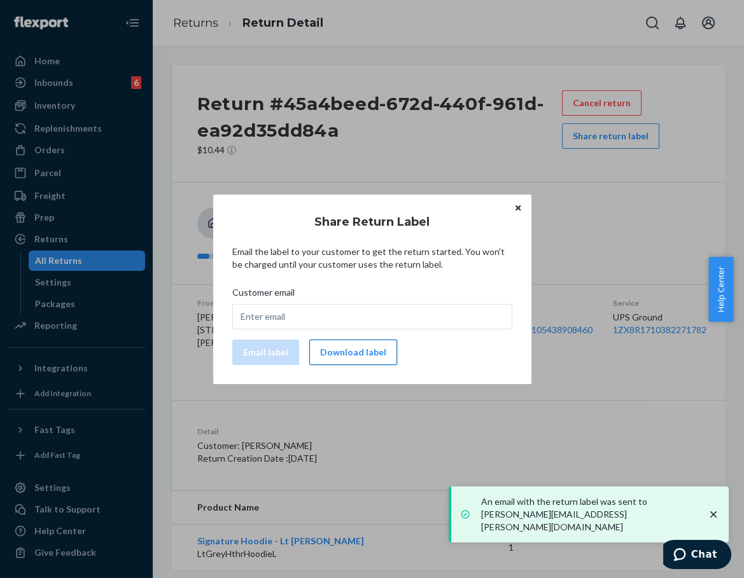
click at [356, 346] on button "Download label" at bounding box center [353, 352] width 88 height 25
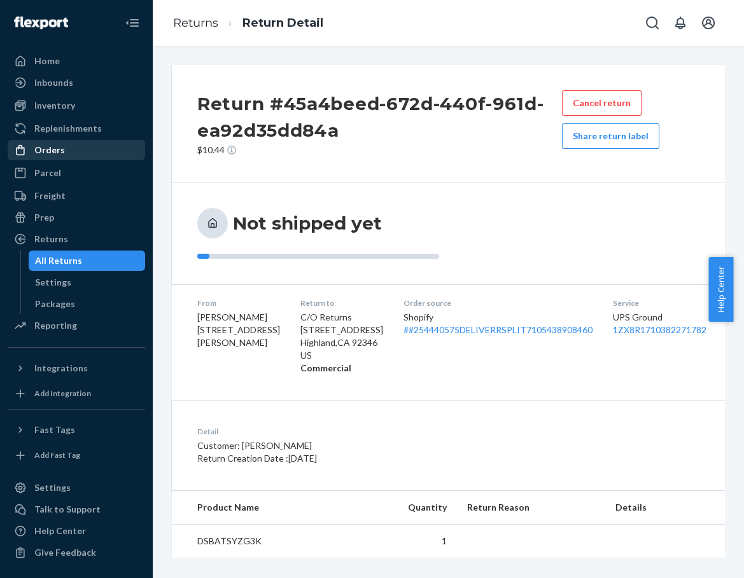
click at [59, 146] on div "Orders" at bounding box center [49, 150] width 31 height 13
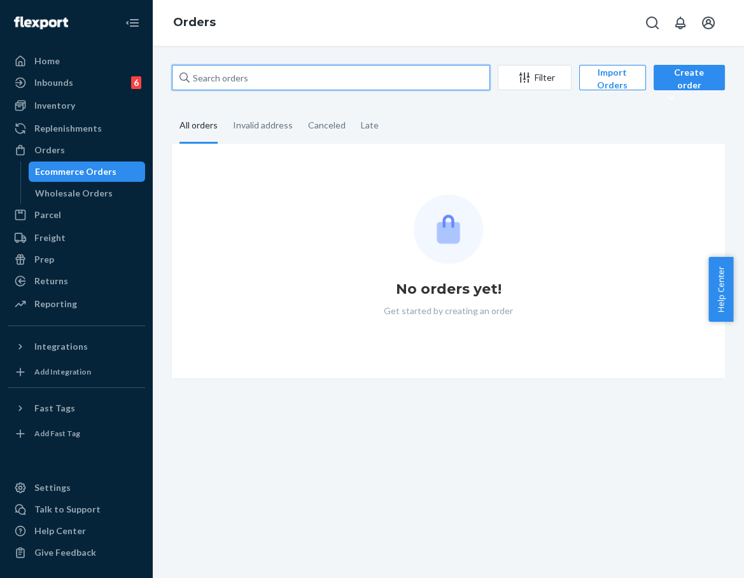
click at [332, 78] on input "text" at bounding box center [331, 77] width 318 height 25
paste input "252889834"
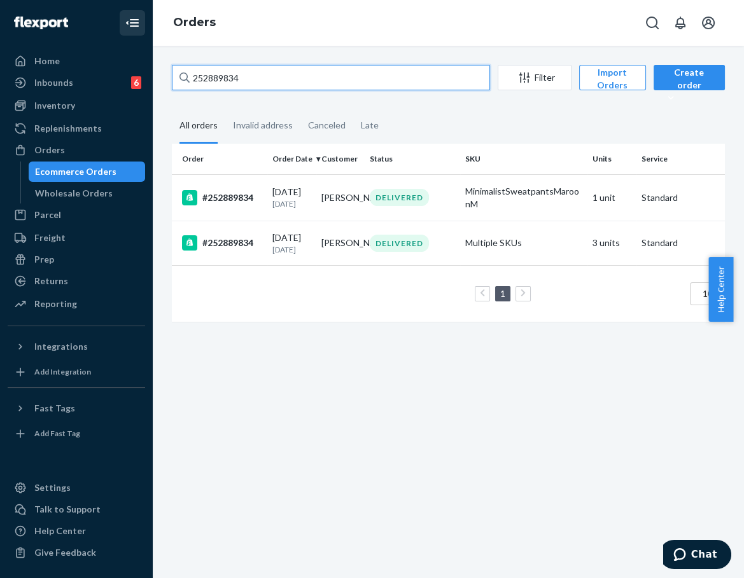
type input "252889834"
